Goal: Check status: Check status

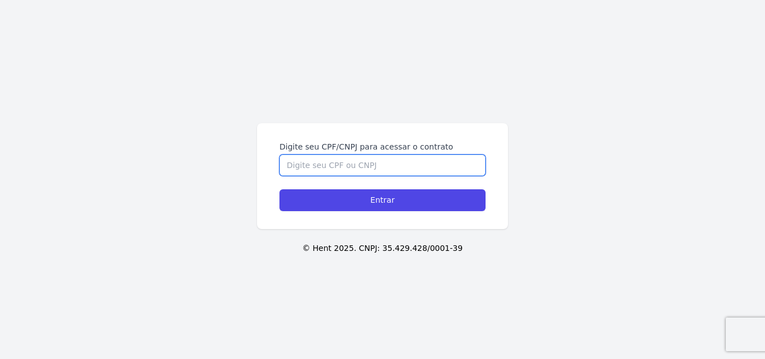
click at [296, 163] on input "Digite seu CPF/CNPJ para acessar o contrato" at bounding box center [382, 164] width 206 height 21
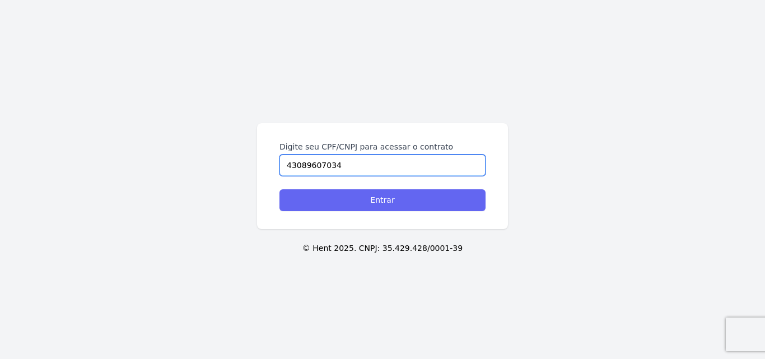
type input "43089607034"
click at [402, 202] on input "Entrar" at bounding box center [382, 200] width 206 height 22
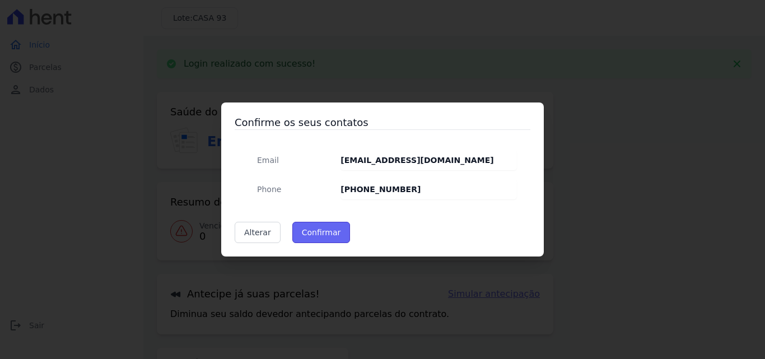
click at [320, 230] on button "Confirmar" at bounding box center [321, 232] width 58 height 21
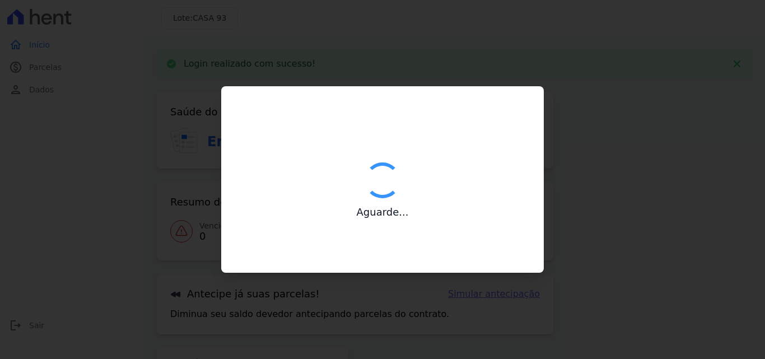
type input "Contatos confirmados com sucesso."
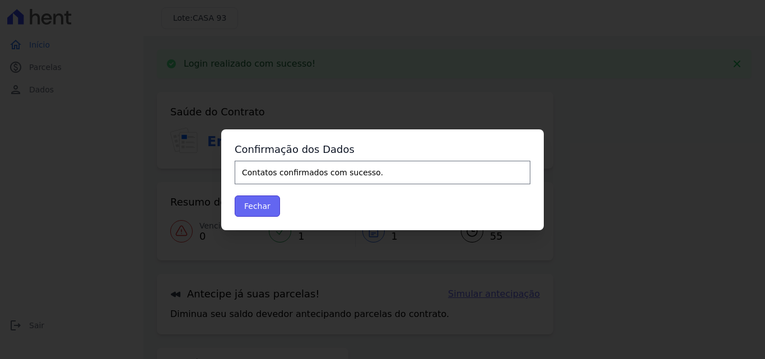
click at [255, 205] on button "Fechar" at bounding box center [257, 205] width 45 height 21
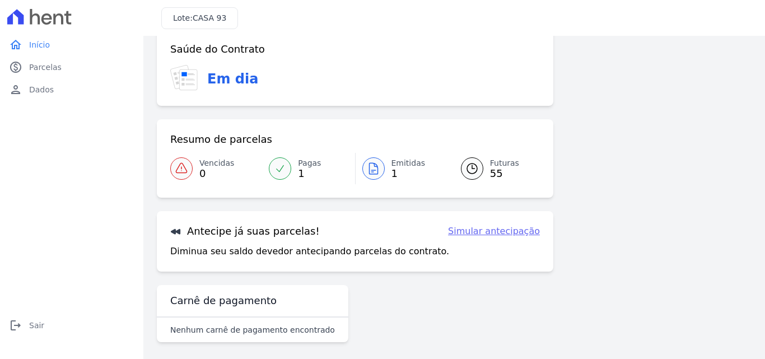
scroll to position [26, 0]
